Goal: Task Accomplishment & Management: Complete application form

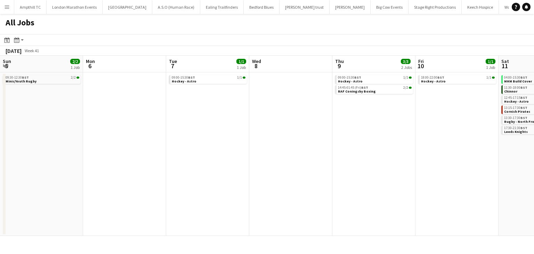
scroll to position [0, 246]
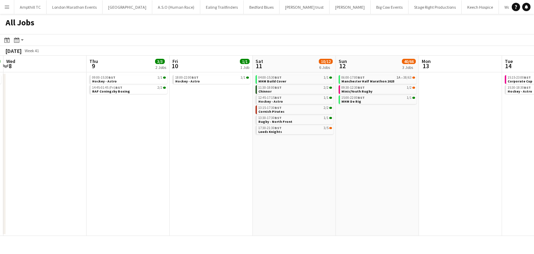
click at [7, 6] on app-icon "Menu" at bounding box center [7, 7] width 6 height 6
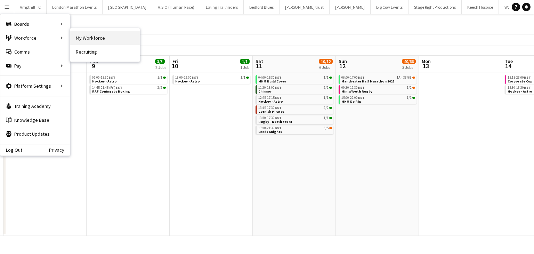
click at [90, 38] on link "My Workforce" at bounding box center [105, 38] width 70 height 14
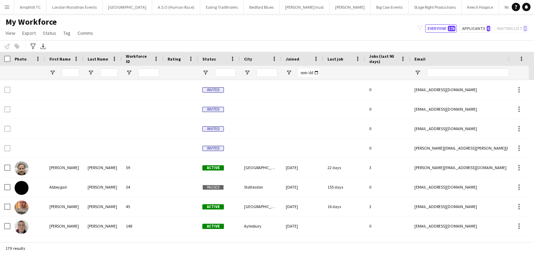
click at [6, 9] on app-icon "Menu" at bounding box center [7, 7] width 6 height 6
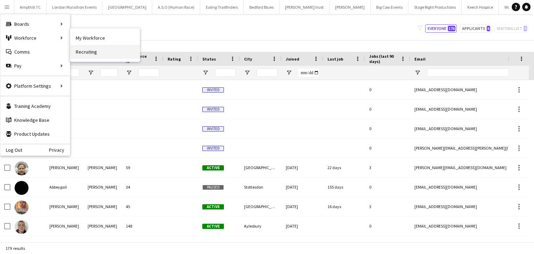
click at [95, 53] on link "Recruiting" at bounding box center [105, 52] width 70 height 14
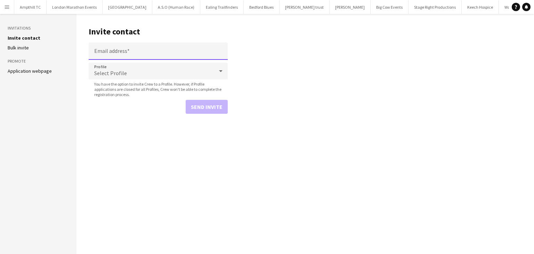
click at [132, 53] on input "Email address" at bounding box center [158, 50] width 139 height 17
type input "**********"
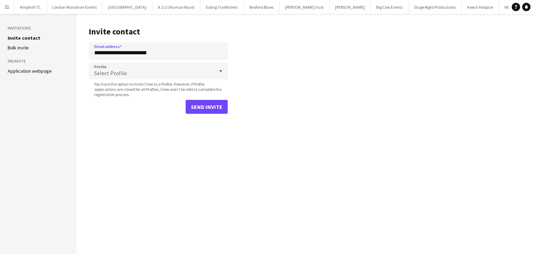
click at [128, 68] on div "Select Profile" at bounding box center [151, 71] width 125 height 17
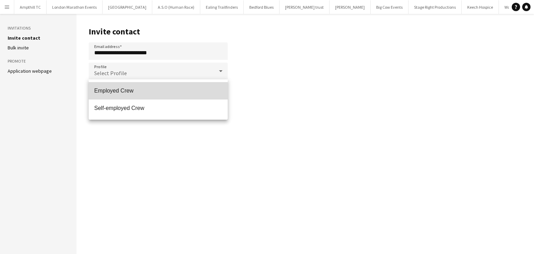
click at [126, 89] on span "Employed Crew" at bounding box center [158, 90] width 128 height 7
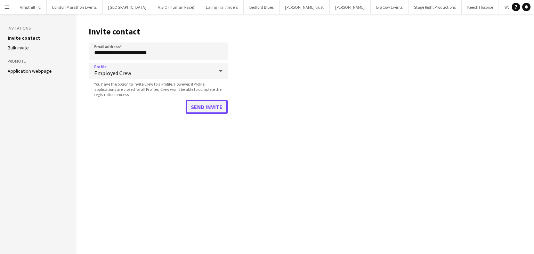
click at [204, 102] on button "Send invite" at bounding box center [207, 107] width 42 height 14
